Goal: Transaction & Acquisition: Book appointment/travel/reservation

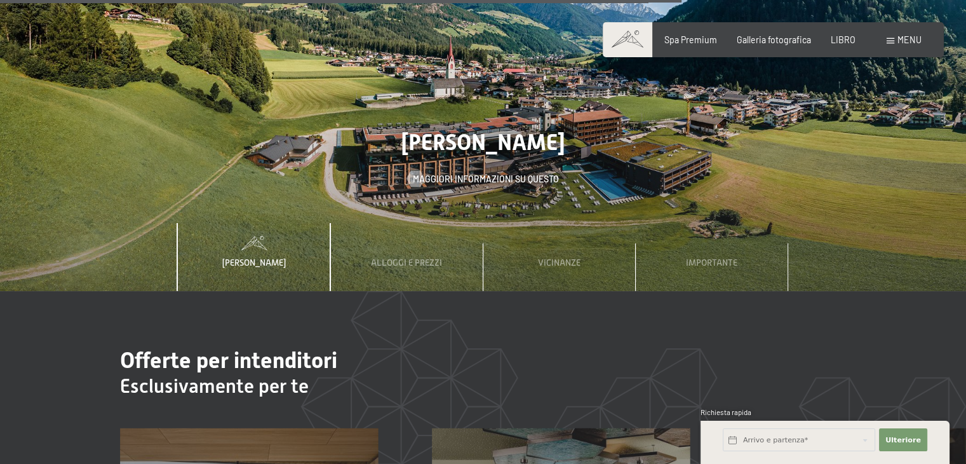
scroll to position [3811, 0]
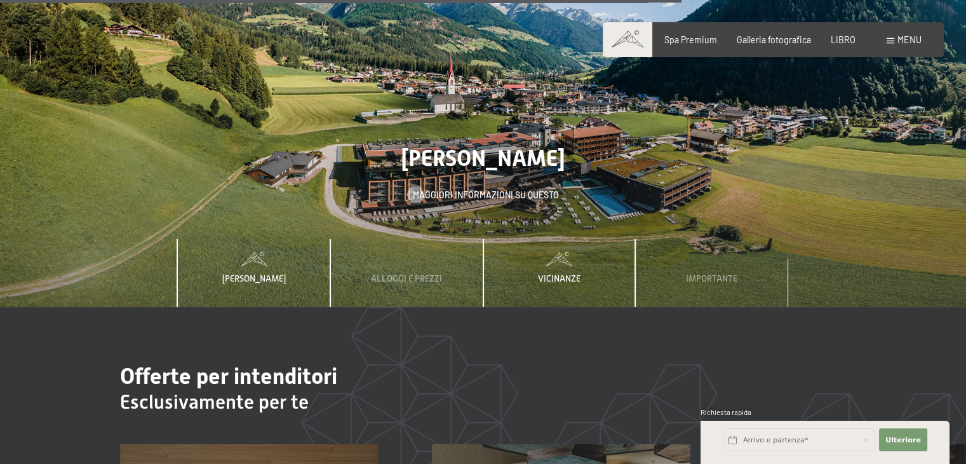
click at [563, 239] on div "Vicinanze" at bounding box center [559, 273] width 59 height 69
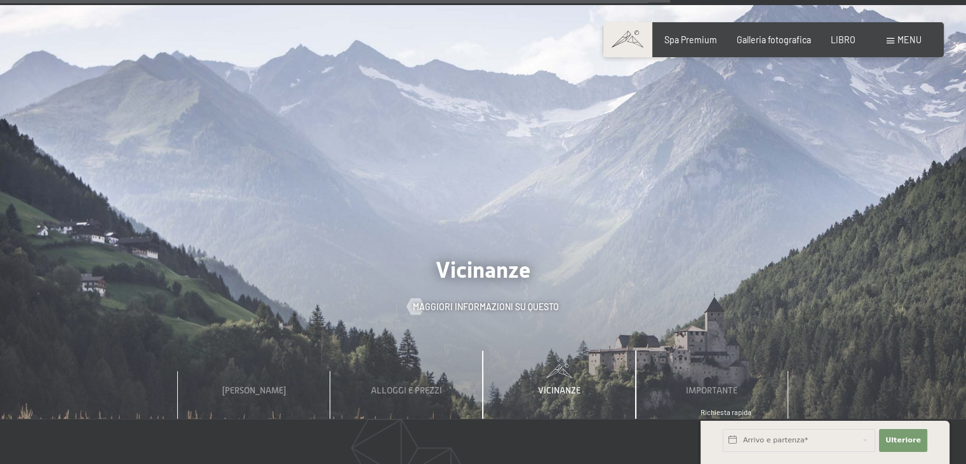
scroll to position [3748, 0]
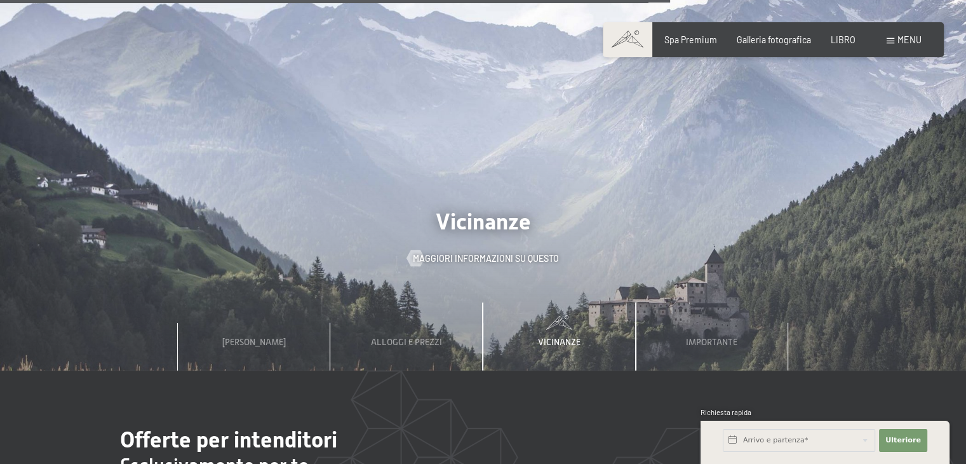
click at [559, 337] on font "Vicinanze" at bounding box center [559, 342] width 43 height 10
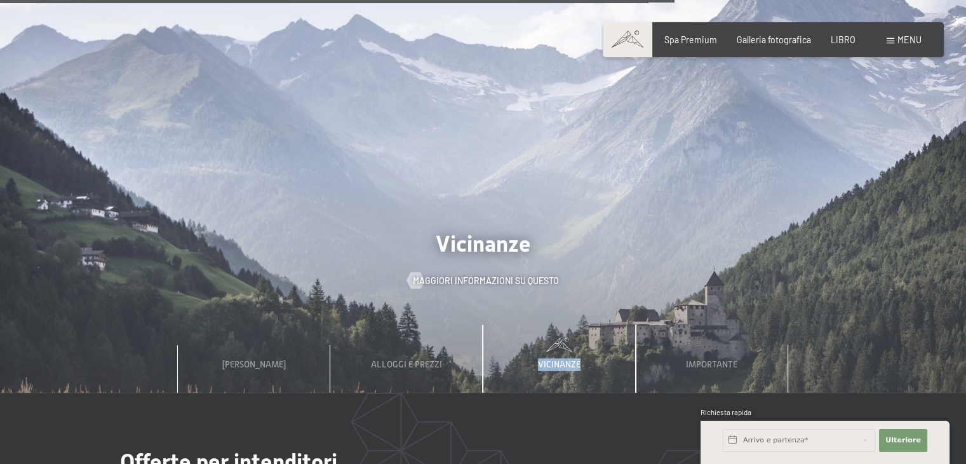
scroll to position [3811, 0]
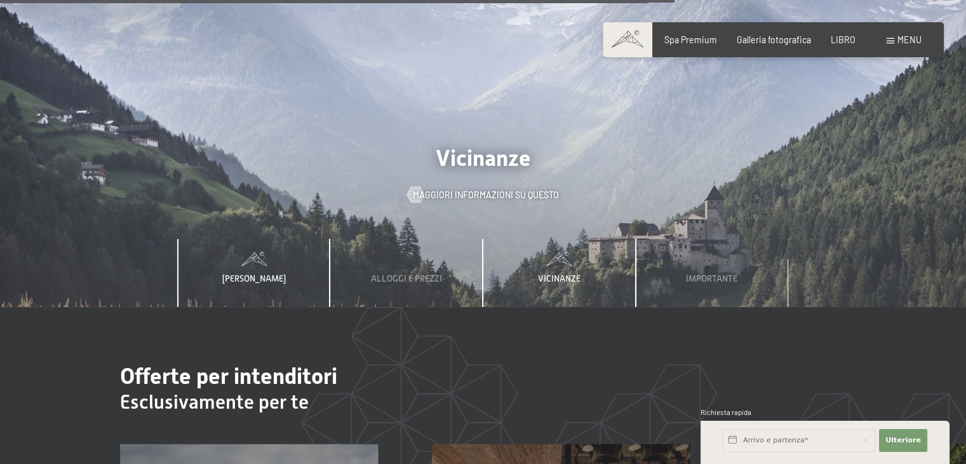
click at [246, 273] on font "[PERSON_NAME]" at bounding box center [254, 278] width 64 height 10
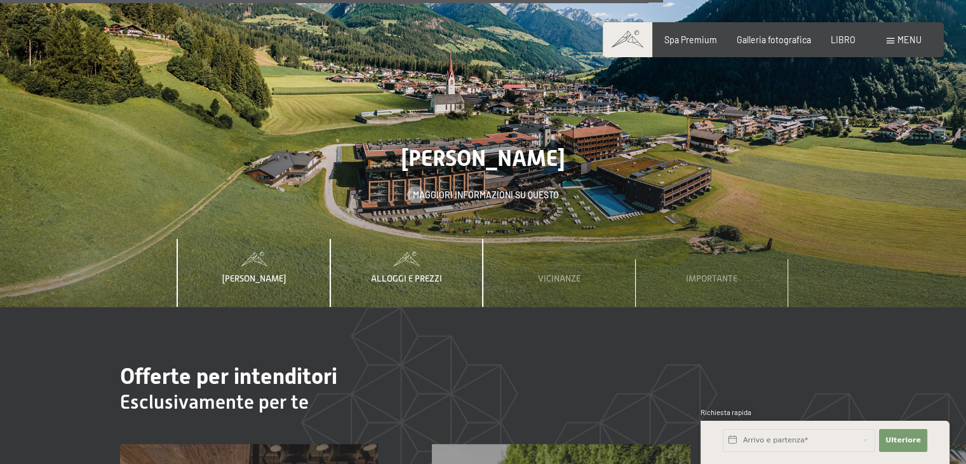
scroll to position [3748, 0]
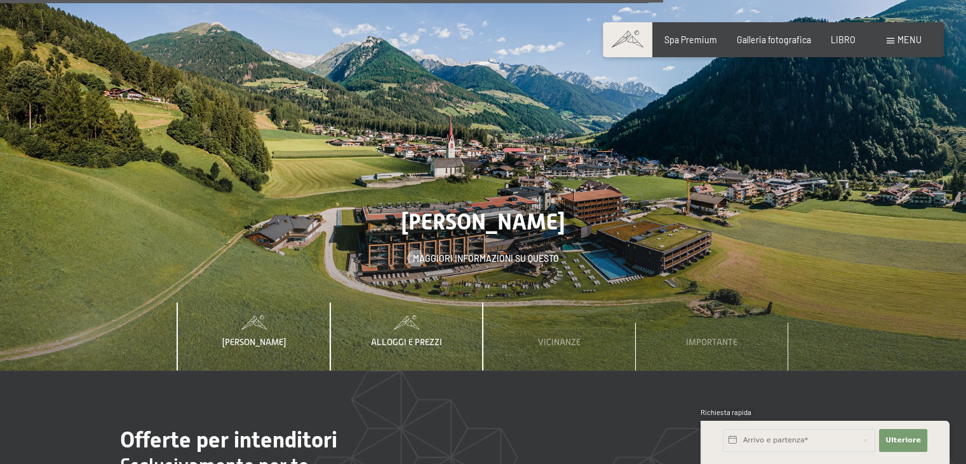
click at [414, 337] on font "Alloggi e prezzi" at bounding box center [406, 342] width 71 height 10
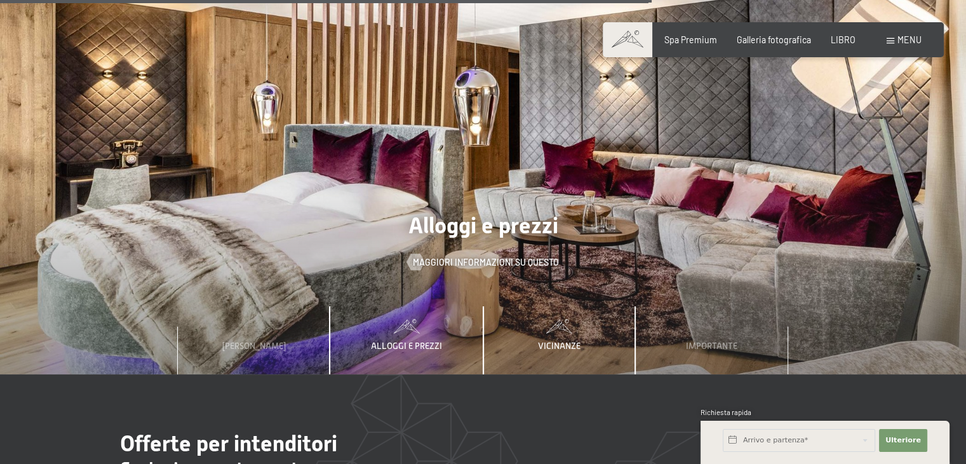
scroll to position [3684, 0]
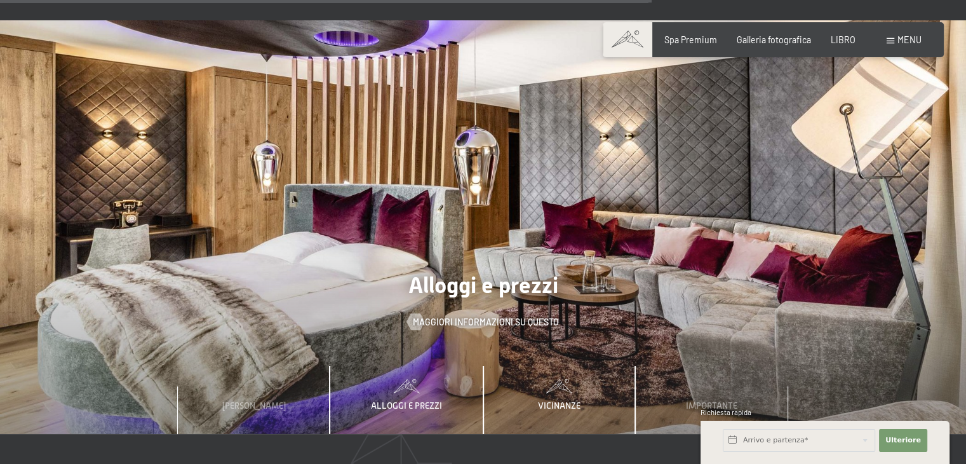
click at [556, 400] on font "Vicinanze" at bounding box center [559, 405] width 43 height 10
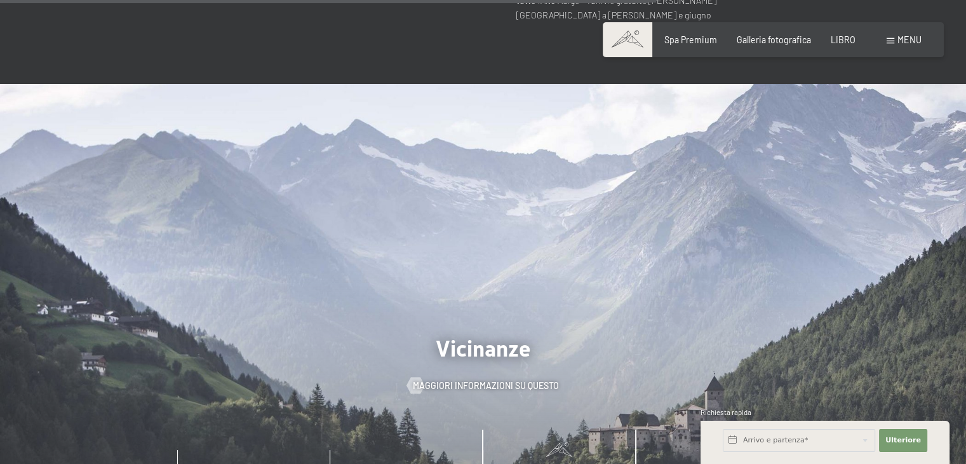
scroll to position [3748, 0]
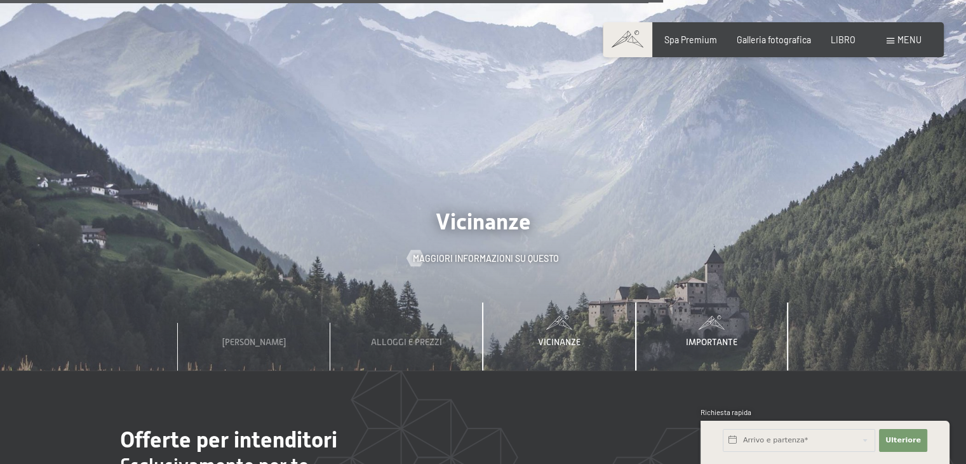
click at [724, 337] on font "Importante" at bounding box center [711, 342] width 51 height 10
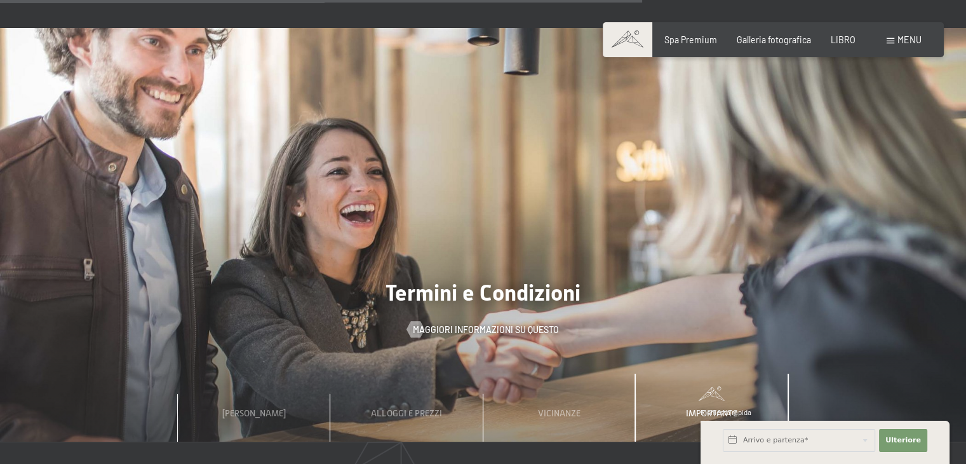
scroll to position [3684, 0]
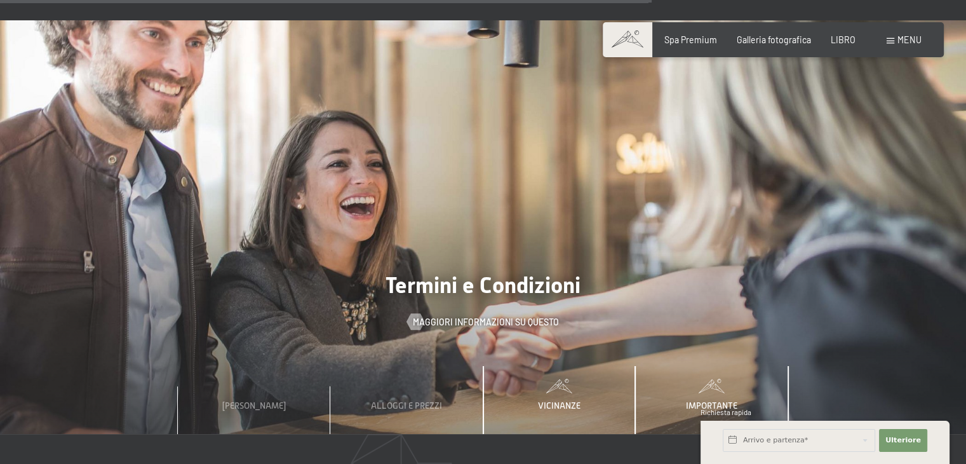
click at [565, 400] on font "Vicinanze" at bounding box center [559, 405] width 43 height 10
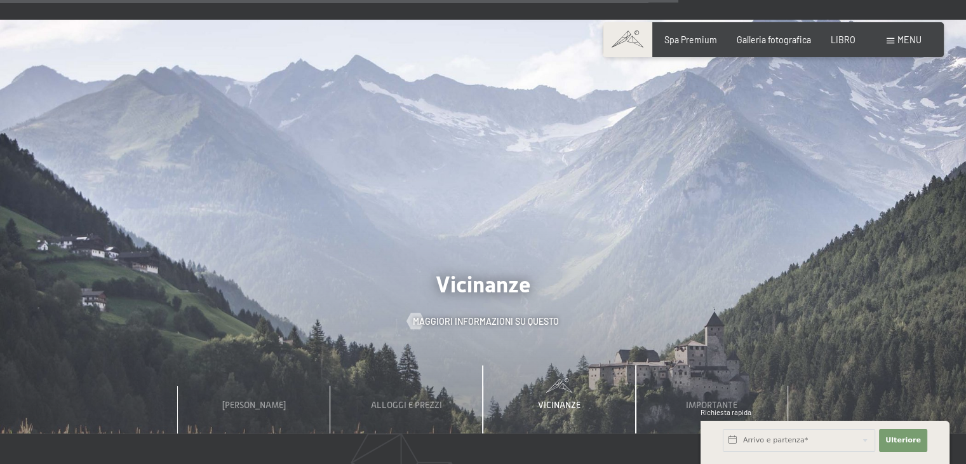
scroll to position [4129, 0]
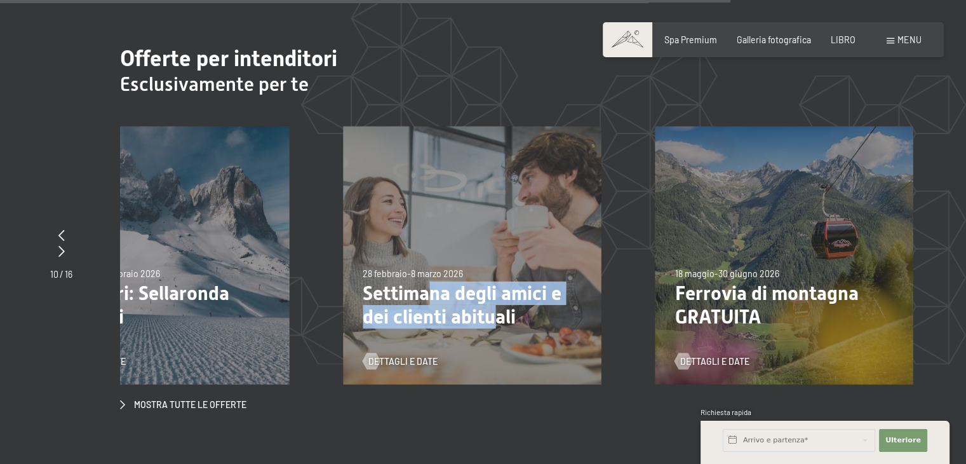
drag, startPoint x: 873, startPoint y: 239, endPoint x: 478, endPoint y: 258, distance: 395.5
click at [481, 281] on font "Settimana degli amici e dei clienti abituali" at bounding box center [462, 304] width 199 height 46
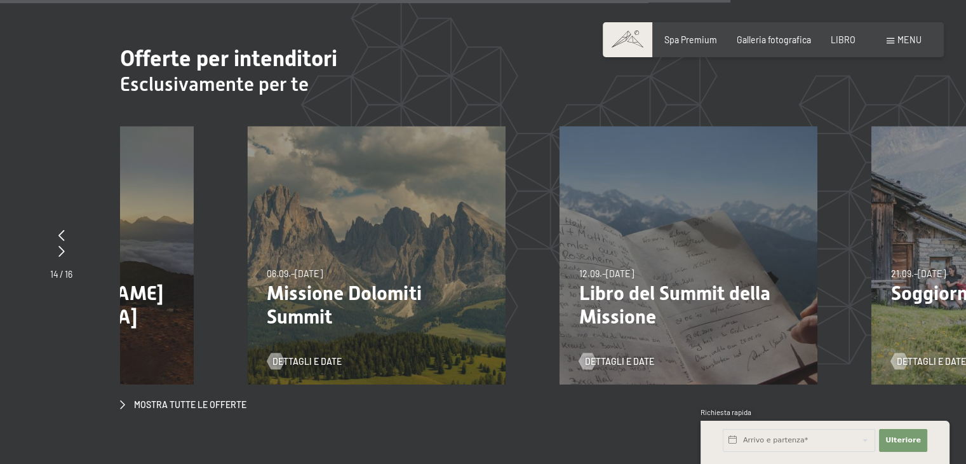
drag, startPoint x: 729, startPoint y: 245, endPoint x: 603, endPoint y: 250, distance: 125.2
click at [605, 281] on p "Libro del Summit della Missione" at bounding box center [688, 304] width 219 height 47
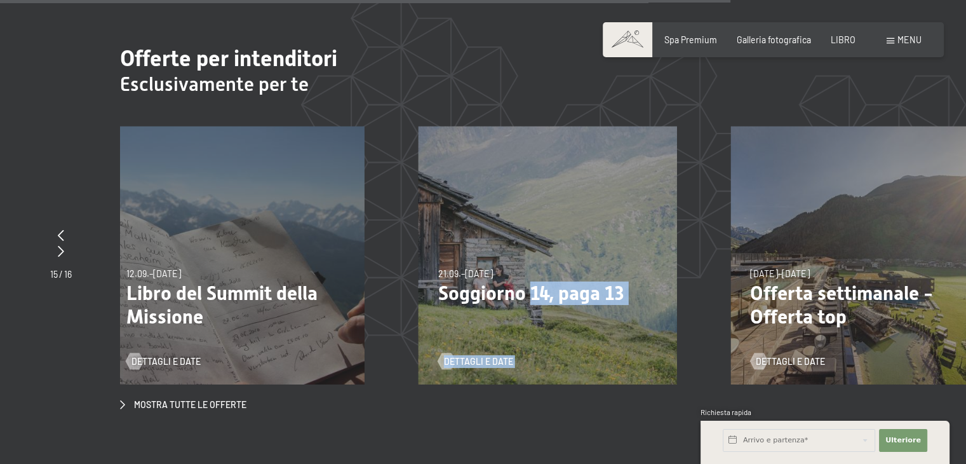
drag, startPoint x: 879, startPoint y: 238, endPoint x: 539, endPoint y: 255, distance: 340.9
click at [542, 255] on div "21.09.–[DATE] 27.06.–[DATE] 29.08.–[DATE] 21.09.–[DATE] [GEOGRAPHIC_DATA] 14, p…" at bounding box center [548, 255] width 258 height 258
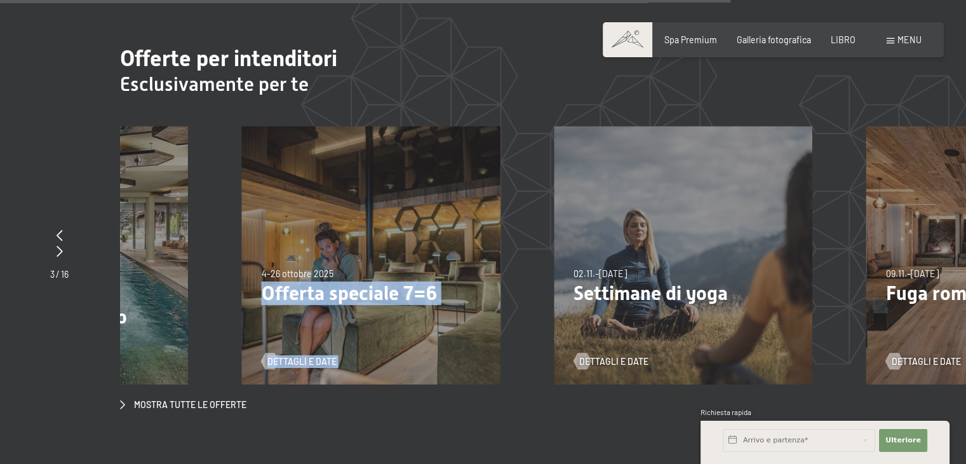
drag, startPoint x: 832, startPoint y: 212, endPoint x: 319, endPoint y: 206, distance: 513.3
click at [319, 206] on div "4 ottobre - ottobre 2025, 1 novembre - dicembre 2025, 10 gennaio - 1 febbraio 2…" at bounding box center [371, 255] width 258 height 258
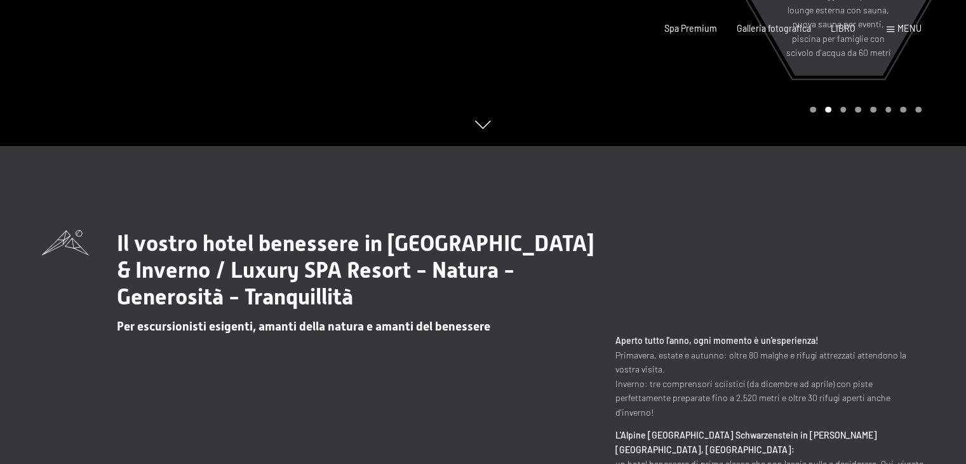
scroll to position [0, 0]
